Goal: Task Accomplishment & Management: Manage account settings

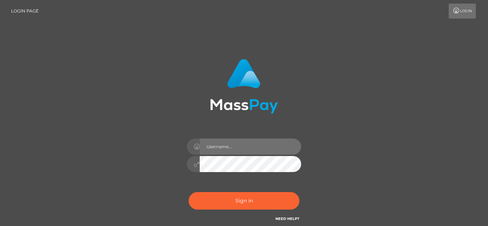
click at [226, 152] on input "text" at bounding box center [251, 147] width 102 height 16
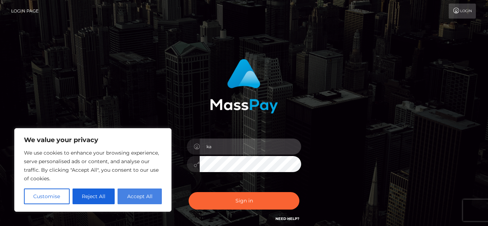
type input "ka"
click at [135, 200] on button "Accept All" at bounding box center [140, 197] width 44 height 16
checkbox input "true"
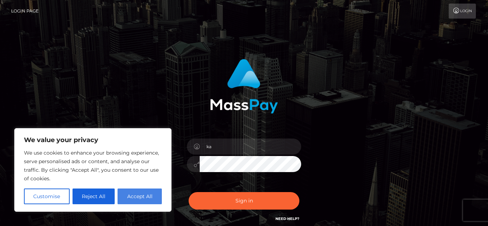
checkbox input "true"
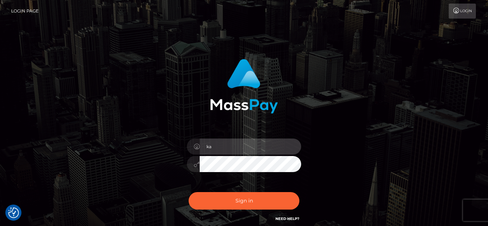
click at [226, 143] on input "ka" at bounding box center [251, 147] width 102 height 16
type input "kaycam355@outlook.com"
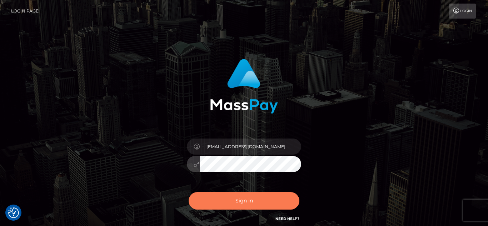
click at [239, 207] on button "Sign in" at bounding box center [244, 201] width 111 height 18
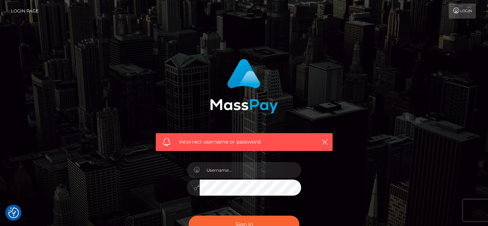
click at [488, 43] on div "Incorrect username or password." at bounding box center [244, 156] width 488 height 313
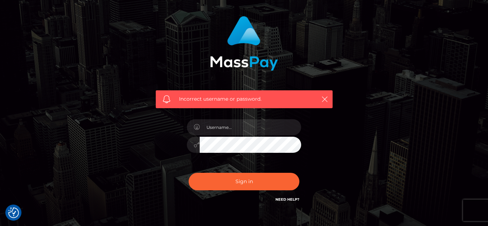
scroll to position [44, 0]
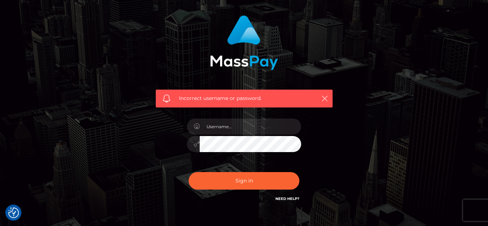
click at [281, 200] on link "Need Help?" at bounding box center [288, 199] width 24 height 5
